Goal: Navigation & Orientation: Find specific page/section

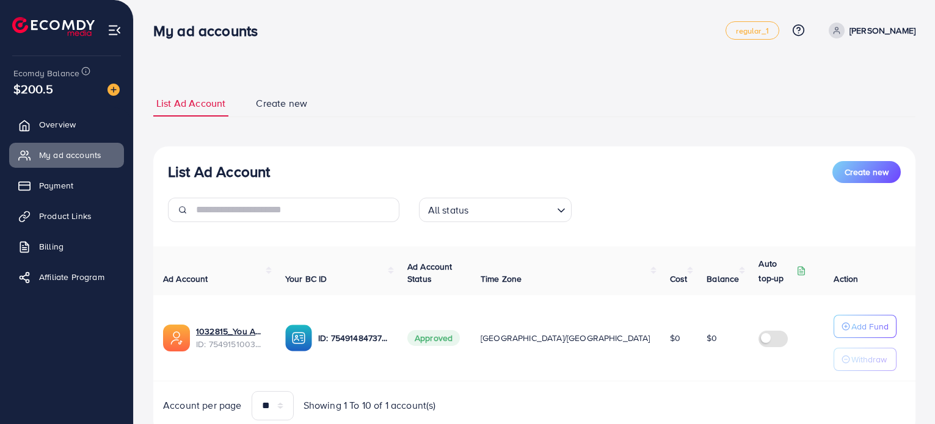
scroll to position [44, 0]
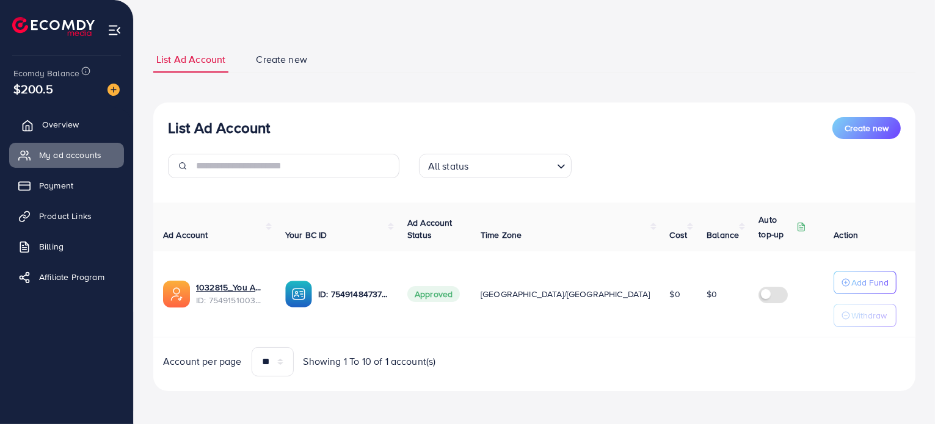
click at [71, 136] on link "Overview" at bounding box center [66, 124] width 115 height 24
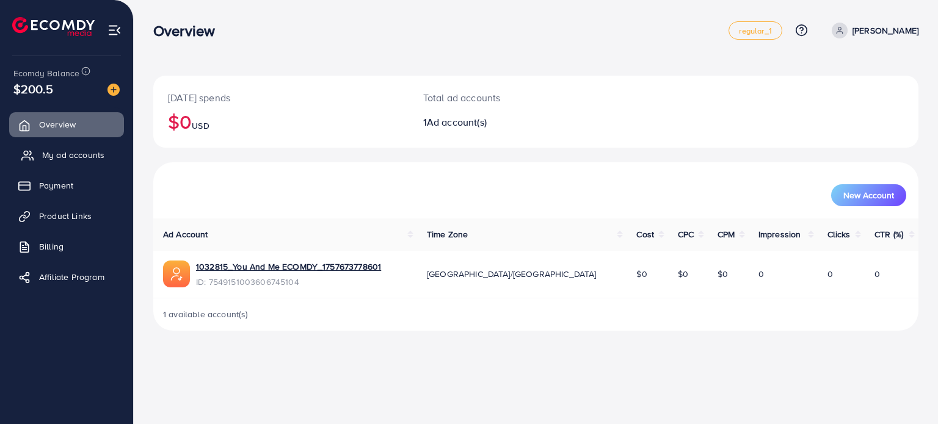
click at [71, 159] on span "My ad accounts" at bounding box center [73, 155] width 62 height 12
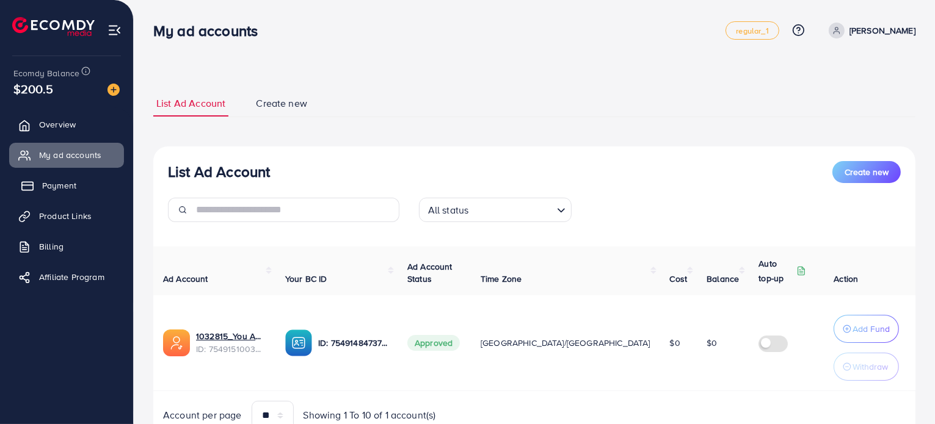
click at [87, 192] on link "Payment" at bounding box center [66, 185] width 115 height 24
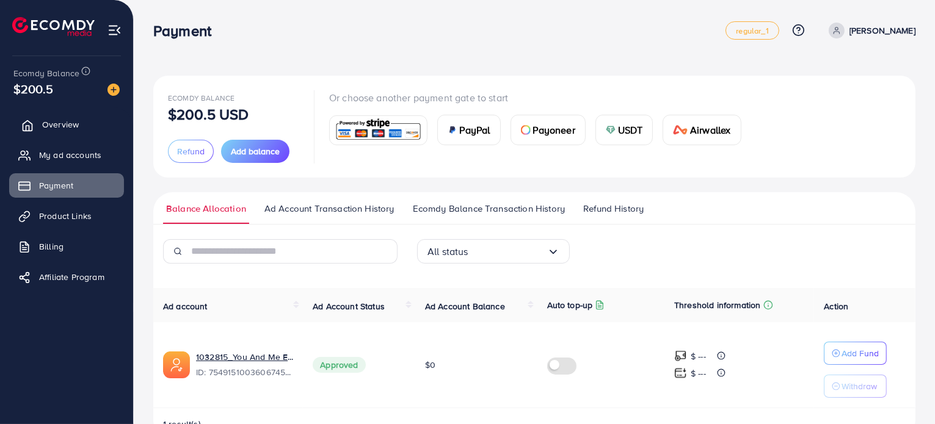
click at [86, 130] on link "Overview" at bounding box center [66, 124] width 115 height 24
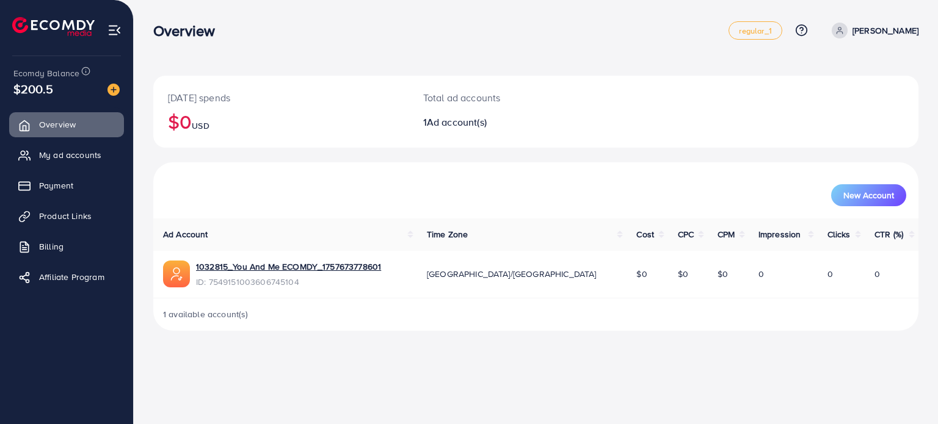
click at [440, 126] on span "Ad account(s)" at bounding box center [457, 121] width 60 height 13
click at [532, 125] on h2 "1 Ad account(s)" at bounding box center [504, 123] width 162 height 12
click at [90, 159] on span "My ad accounts" at bounding box center [73, 155] width 62 height 12
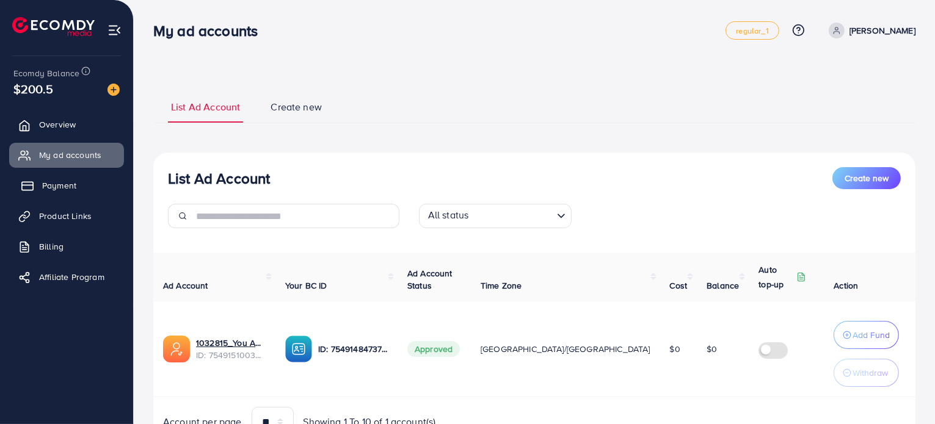
click at [89, 179] on link "Payment" at bounding box center [66, 185] width 115 height 24
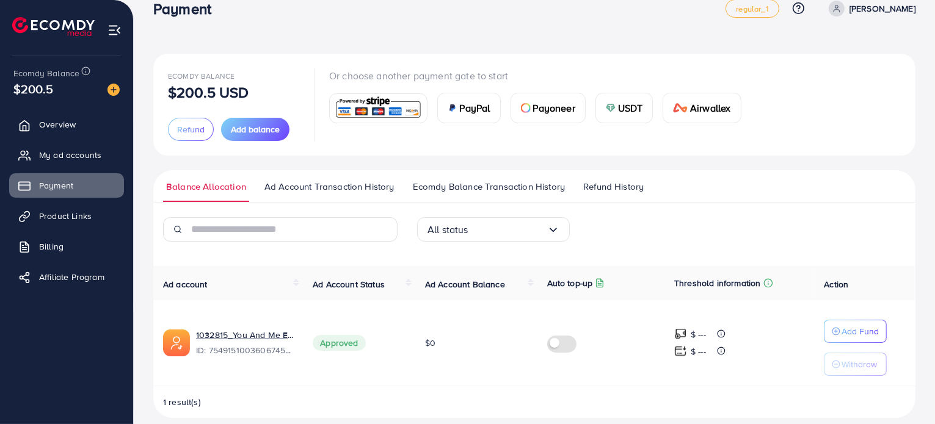
scroll to position [34, 0]
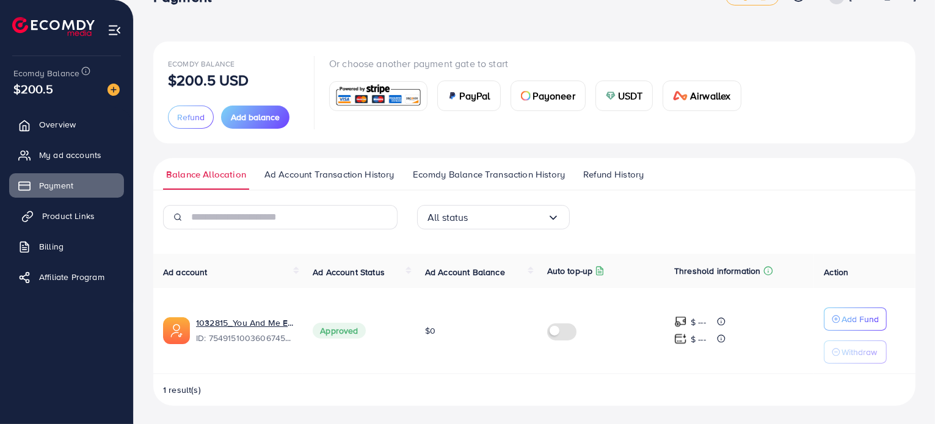
click at [78, 224] on link "Product Links" at bounding box center [66, 216] width 115 height 24
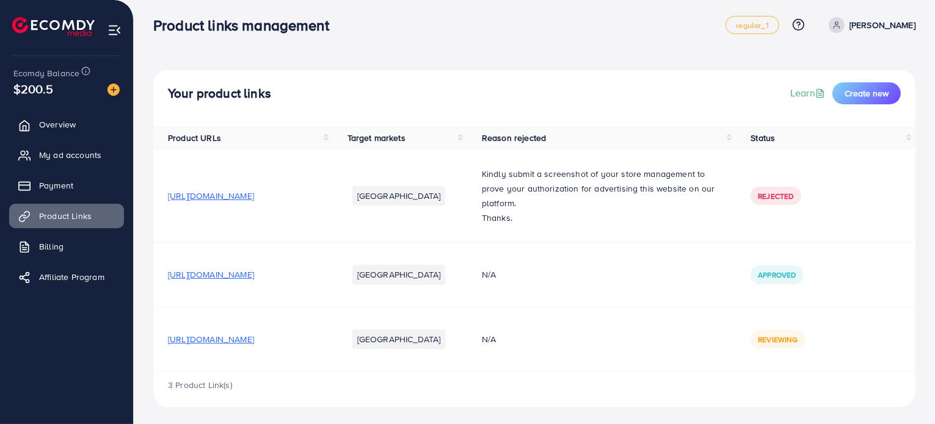
scroll to position [7, 0]
